Goal: Ask a question

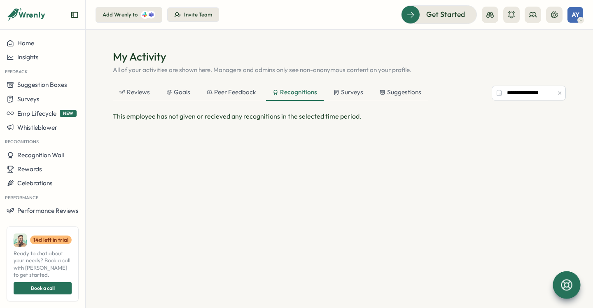
click at [570, 283] on icon at bounding box center [567, 285] width 14 height 14
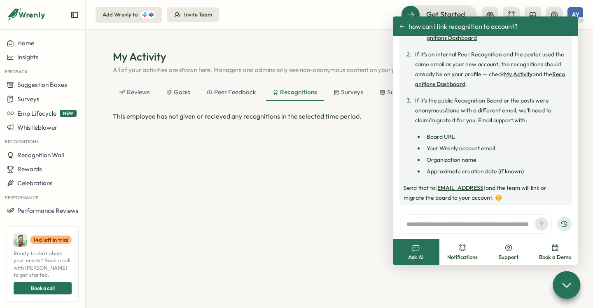
scroll to position [465, 0]
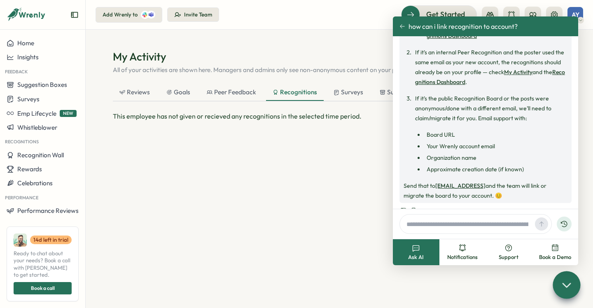
click at [489, 181] on p "Send that to [EMAIL_ADDRESS] and the team will link or migrate the board to you…" at bounding box center [486, 191] width 164 height 20
drag, startPoint x: 483, startPoint y: 176, endPoint x: 436, endPoint y: 177, distance: 46.9
click at [436, 181] on p "Send that to [EMAIL_ADDRESS] and the team will link or migrate the board to you…" at bounding box center [486, 191] width 164 height 20
copy p "[EMAIL_ADDRESS]"
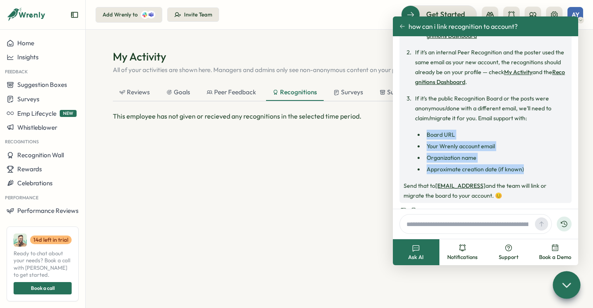
drag, startPoint x: 528, startPoint y: 159, endPoint x: 417, endPoint y: 128, distance: 115.5
click at [417, 130] on ul "Board URL Your Wrenly account email Organization name Approximate creation date…" at bounding box center [491, 152] width 152 height 44
copy ul "Board URL Your Wrenly account email Organization name Approximate creation date…"
click at [562, 284] on icon at bounding box center [566, 285] width 12 height 12
